Goal: Book appointment/travel/reservation

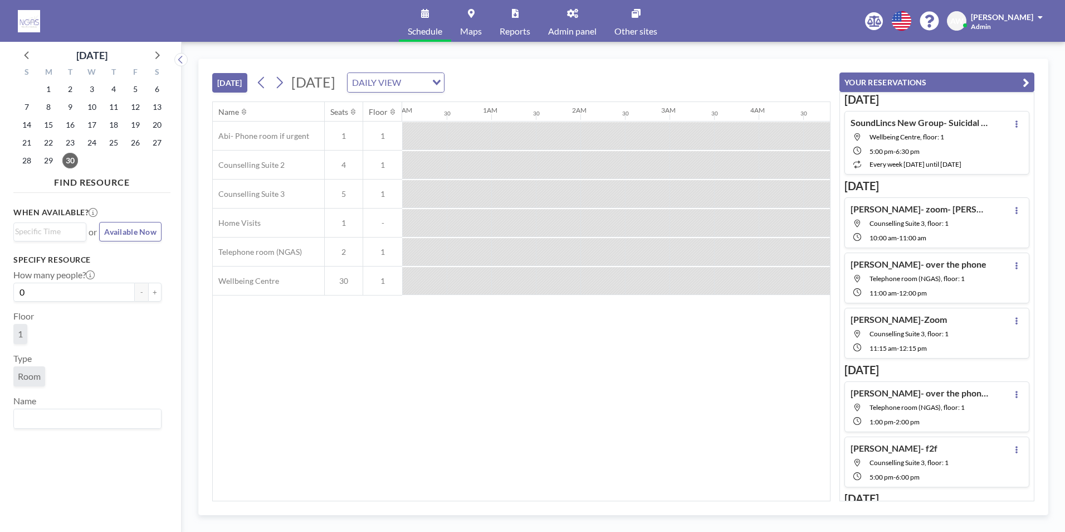
scroll to position [0, 1114]
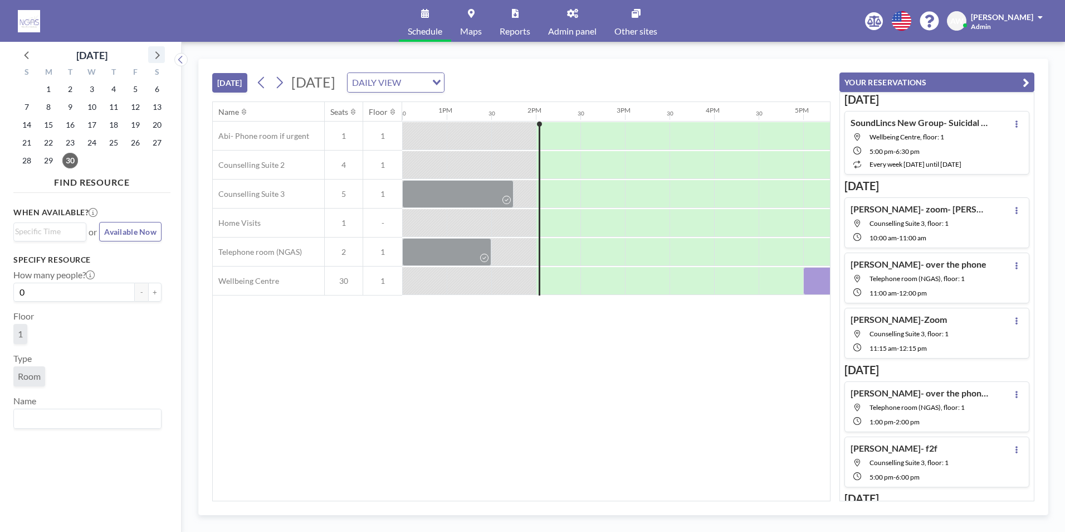
click at [154, 50] on icon at bounding box center [156, 54] width 14 height 14
click at [53, 102] on span "6" at bounding box center [49, 107] width 16 height 16
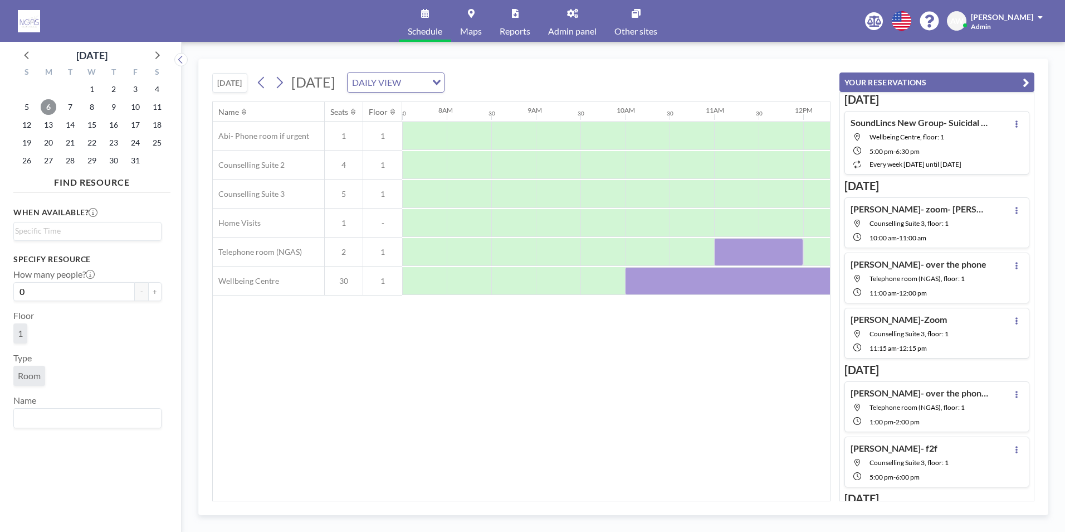
scroll to position [0, 904]
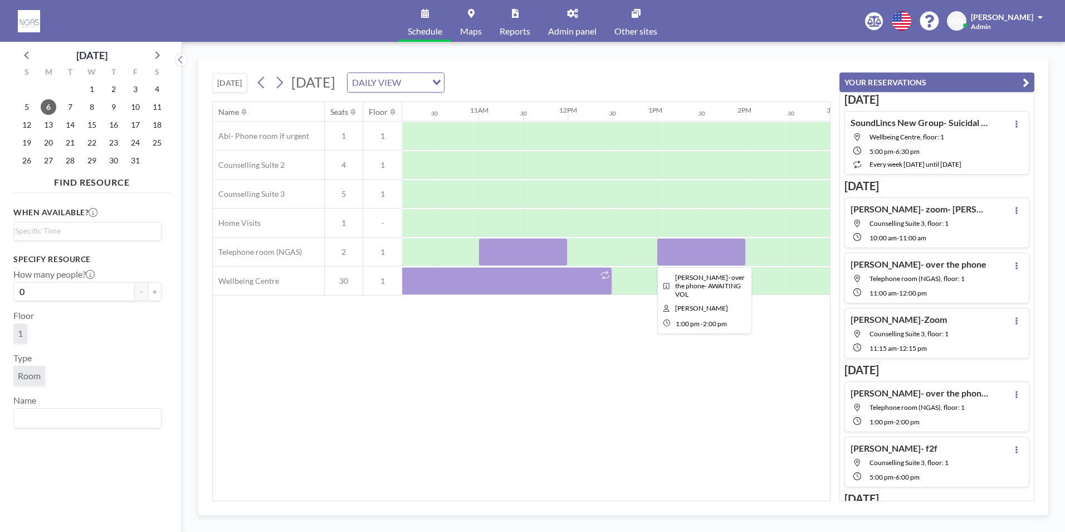
click at [694, 254] on div at bounding box center [701, 252] width 89 height 28
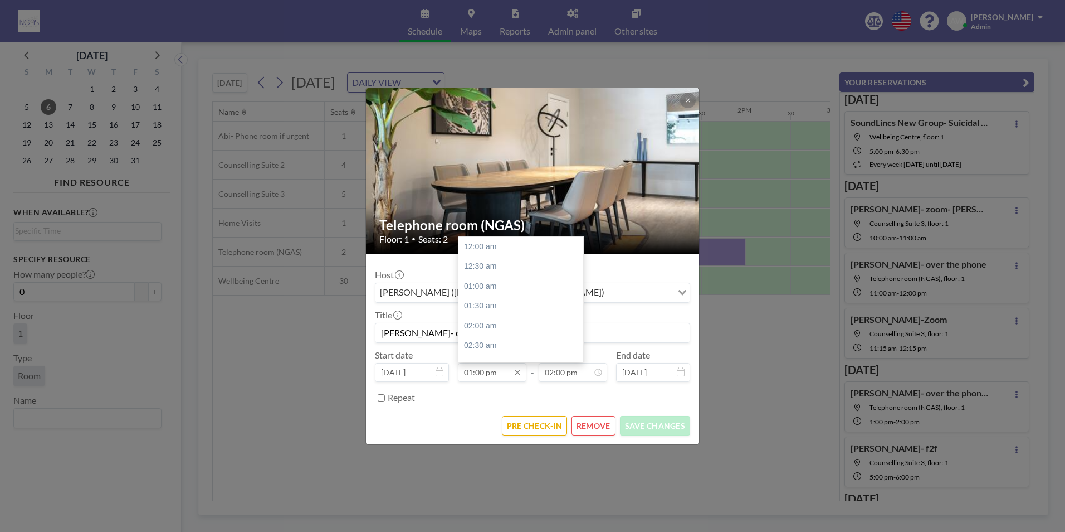
scroll to position [515, 0]
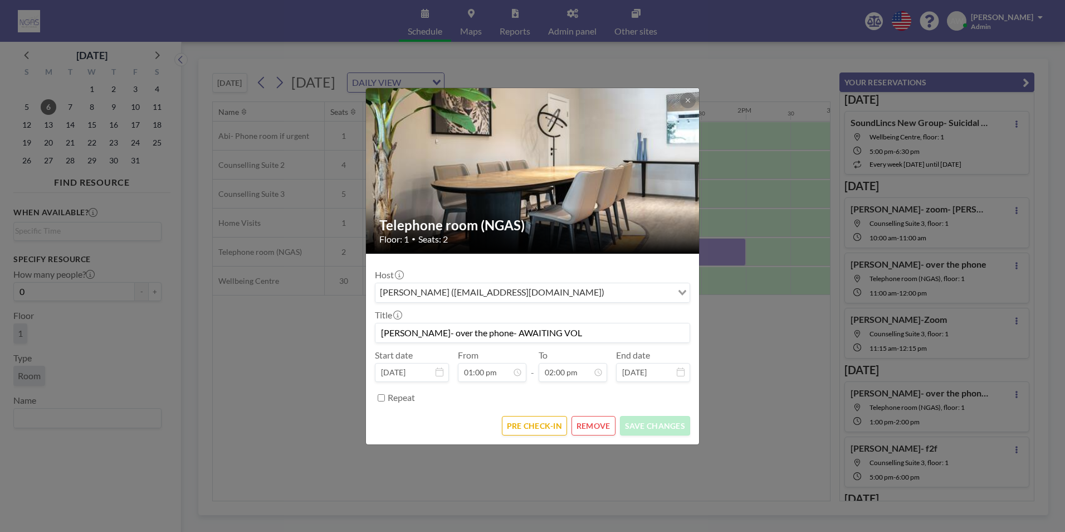
drag, startPoint x: 559, startPoint y: 334, endPoint x: 512, endPoint y: 333, distance: 46.8
click at [514, 333] on input "[PERSON_NAME]- over the phone- AWAITING VOL" at bounding box center [533, 332] width 314 height 19
click at [489, 333] on input "[PERSON_NAME]- over the phone- AWAITING VOL" at bounding box center [533, 332] width 314 height 19
click at [569, 329] on input "[PERSON_NAME]- over the phone- AWAITING VOL" at bounding box center [533, 332] width 314 height 19
type input "[PERSON_NAME]- over the phone-[PERSON_NAME]"
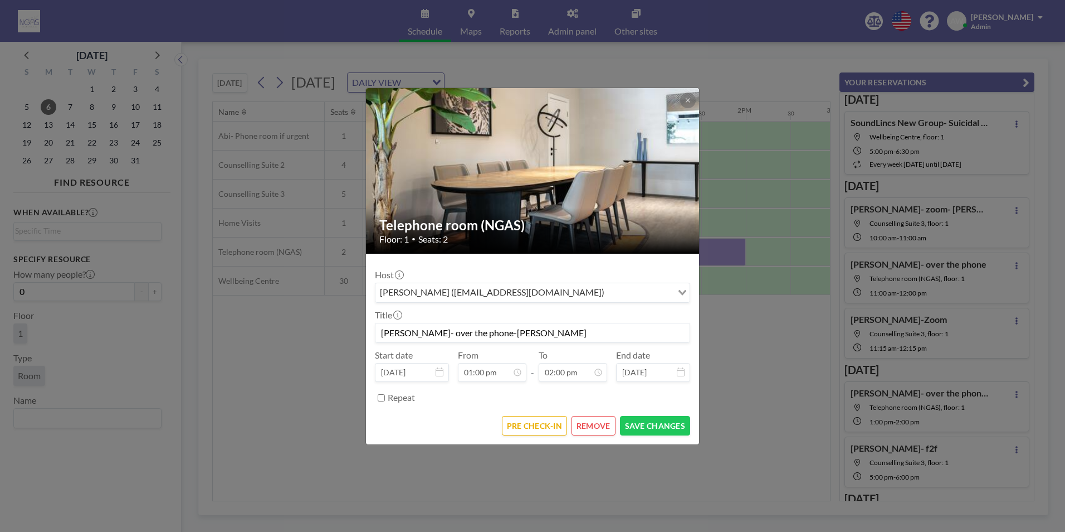
click at [647, 435] on form "Host [PERSON_NAME] ([EMAIL_ADDRESS][DOMAIN_NAME]) Loading... Title [PERSON_NAME…" at bounding box center [532, 349] width 333 height 191
click at [647, 427] on button "SAVE CHANGES" at bounding box center [655, 426] width 70 height 20
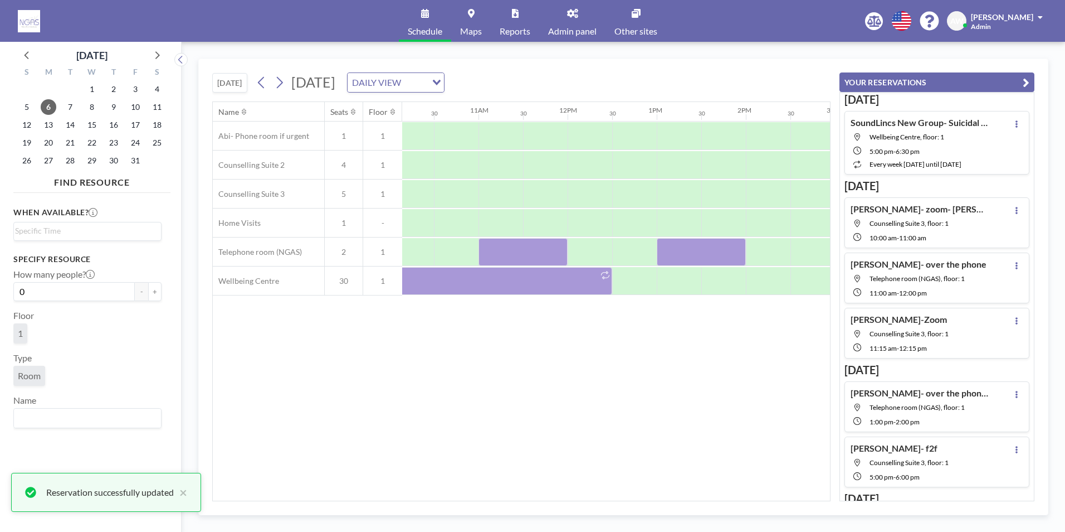
click at [743, 469] on div "Name Seats Floor 12AM 30 1AM 30 2AM 30 3AM 30 4AM 30 5AM 30 6AM 30 7AM 30 8AM 3…" at bounding box center [521, 301] width 617 height 398
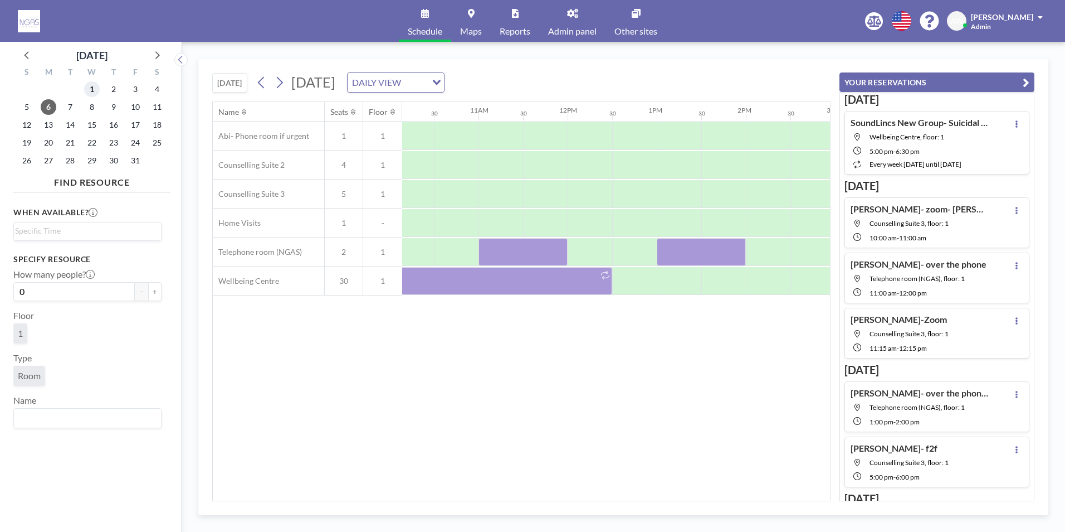
click at [95, 93] on span "1" at bounding box center [92, 89] width 16 height 16
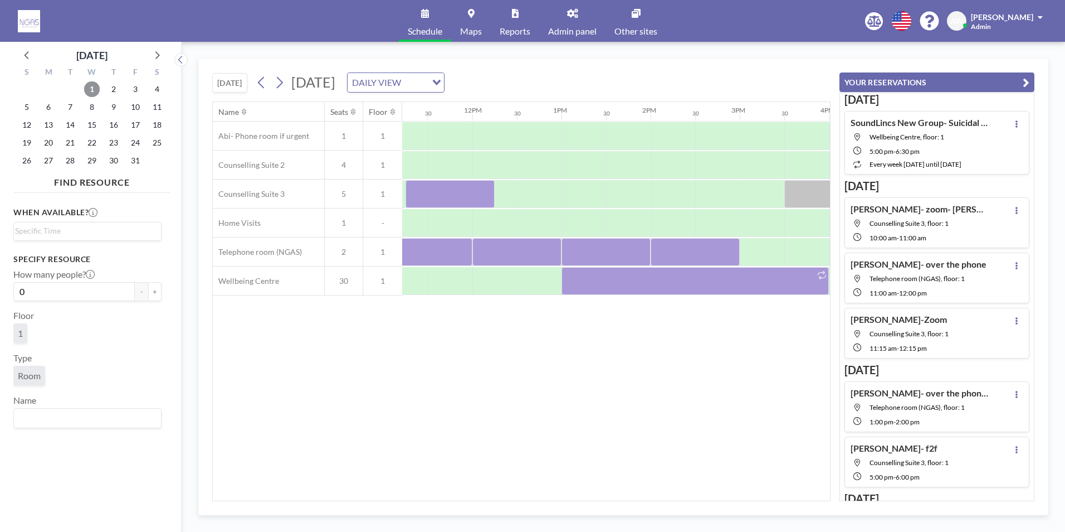
scroll to position [0, 1162]
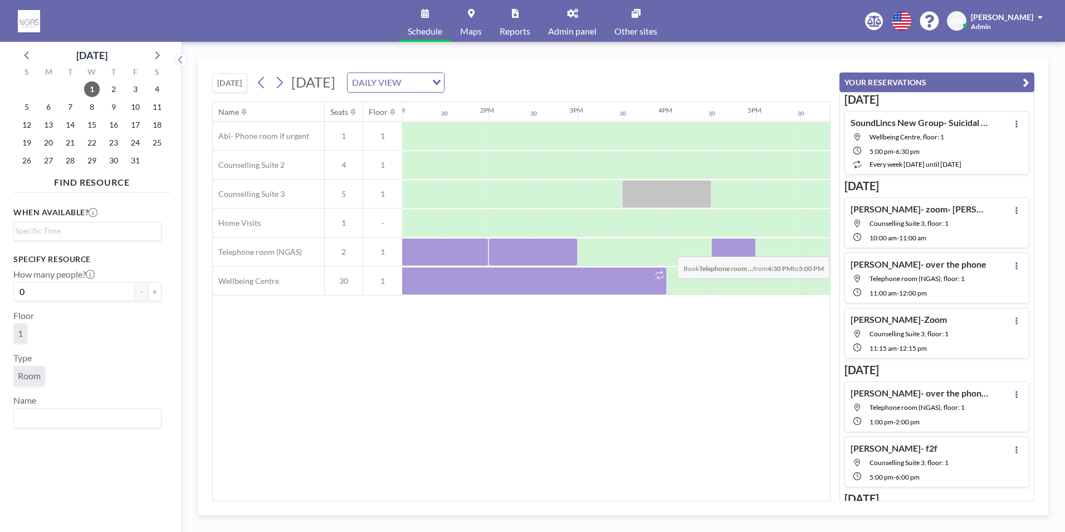
click at [732, 248] on div at bounding box center [734, 252] width 45 height 28
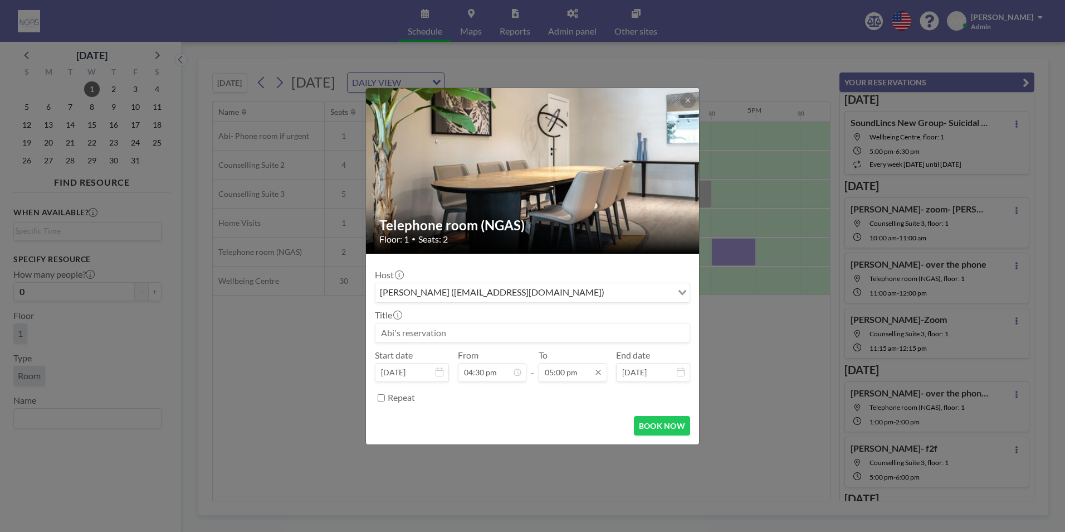
scroll to position [674, 0]
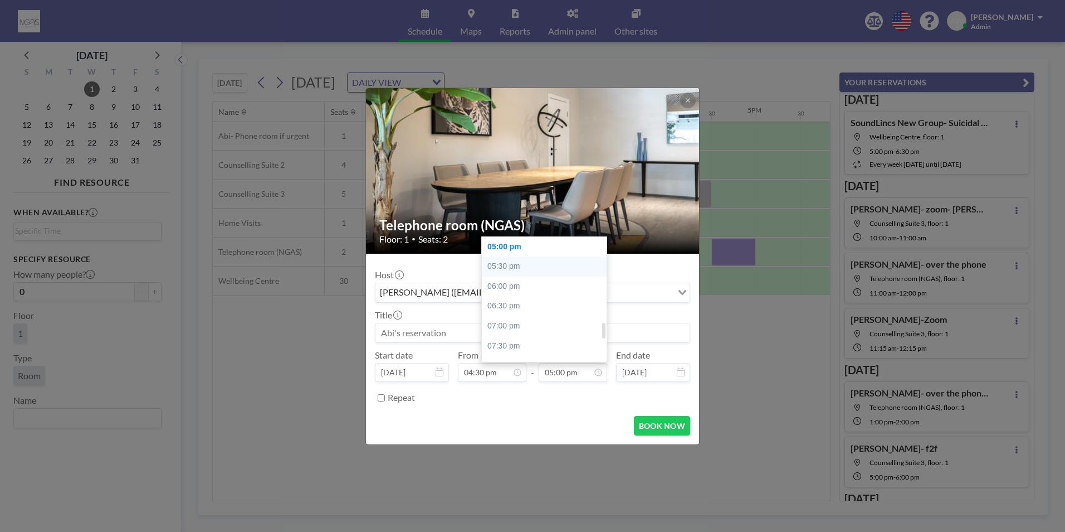
click at [522, 267] on div "05:30 pm" at bounding box center [547, 266] width 130 height 20
type input "05:30 pm"
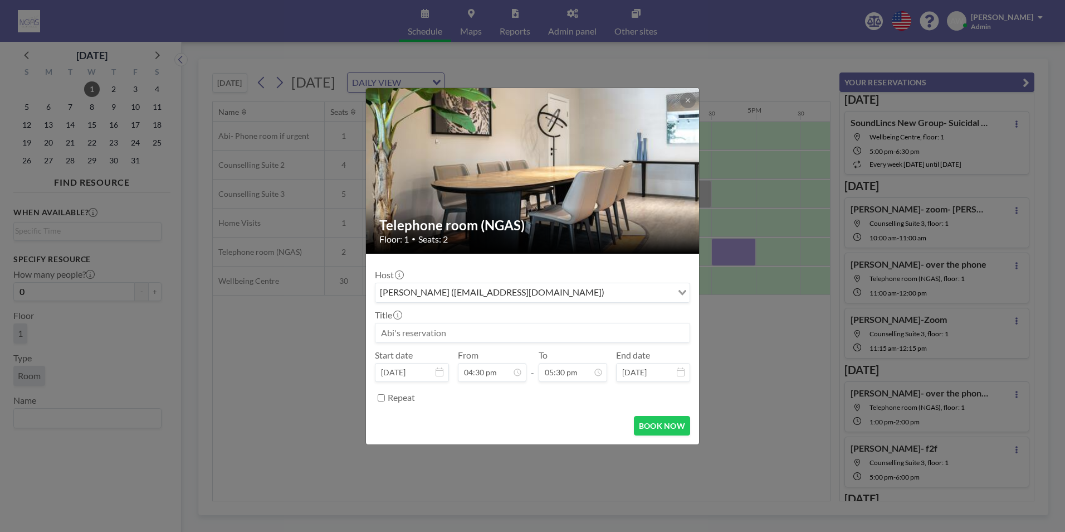
scroll to position [0, 0]
click at [440, 328] on input at bounding box center [533, 332] width 314 height 19
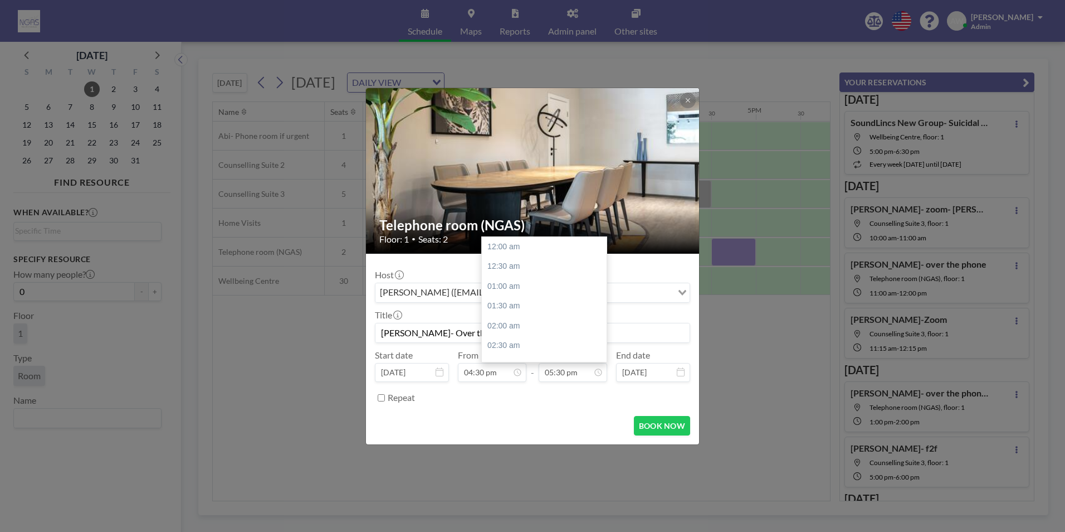
scroll to position [694, 0]
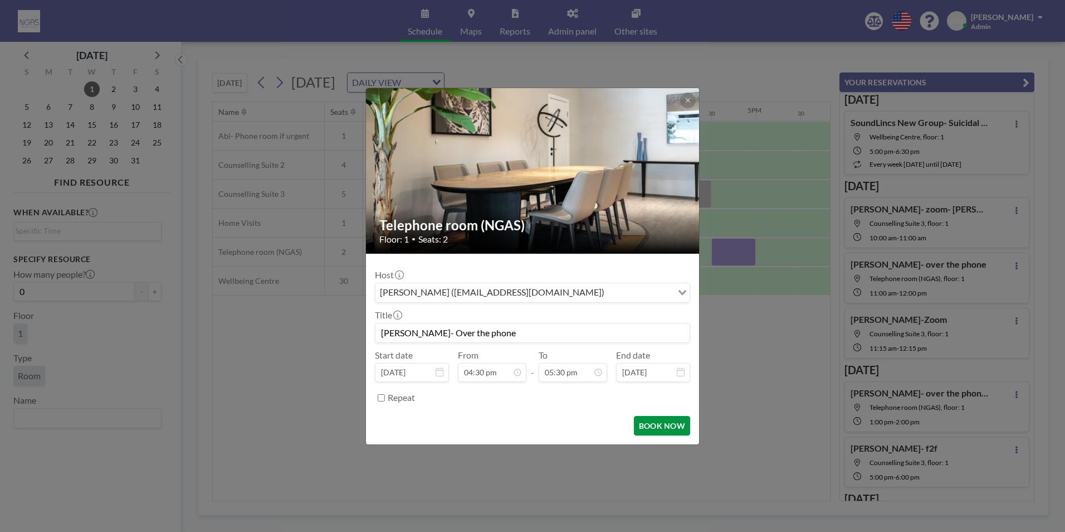
type input "[PERSON_NAME]- Over the phone"
click at [649, 433] on button "BOOK NOW" at bounding box center [662, 426] width 56 height 20
